Goal: Check status: Check status

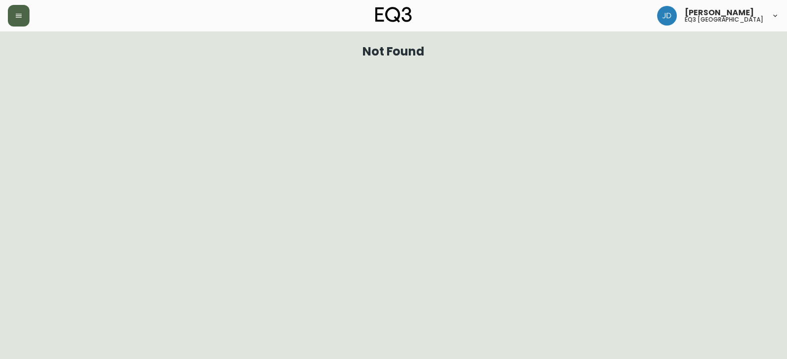
click at [19, 15] on button "button" at bounding box center [19, 16] width 22 height 22
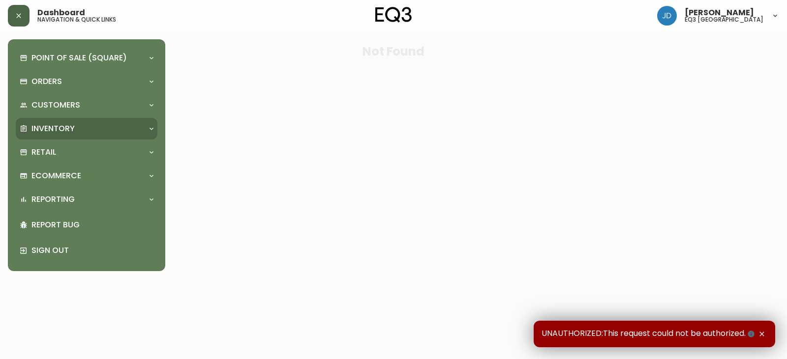
click at [44, 127] on p "Inventory" at bounding box center [52, 128] width 43 height 11
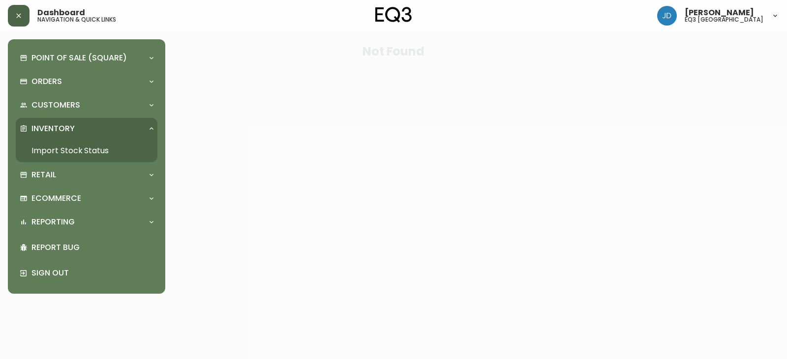
click at [46, 148] on link "Import Stock Status" at bounding box center [87, 151] width 142 height 23
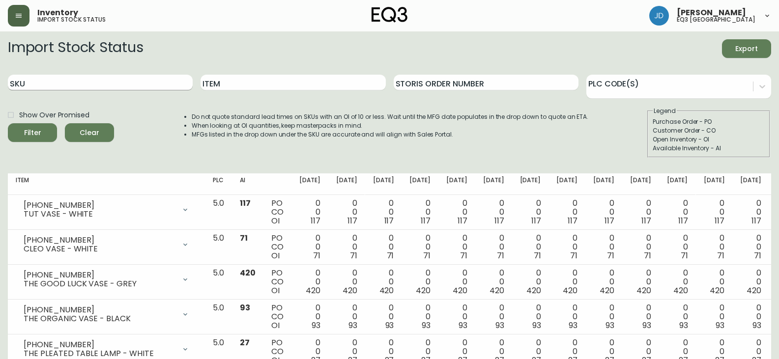
click at [73, 86] on input "SKU" at bounding box center [100, 83] width 185 height 16
paste input "[PHONE_NUMBER]"
type input "[PHONE_NUMBER]"
click at [8, 123] on button "Filter" at bounding box center [32, 132] width 49 height 19
